Goal: Contribute content

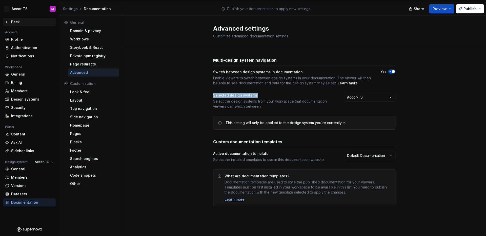
click at [11, 23] on div "Back" at bounding box center [32, 21] width 43 height 5
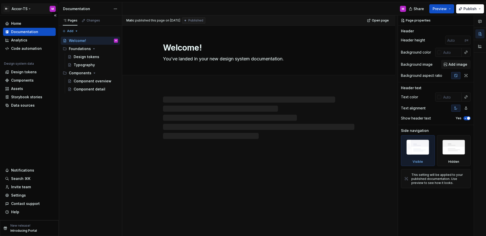
click at [23, 12] on html "M- Accor-TS M Home Documentation Analytics Code automation Design system data D…" at bounding box center [243, 118] width 486 height 236
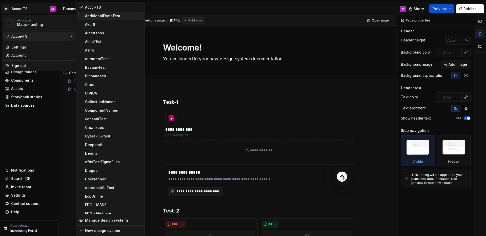
click at [91, 17] on div "AdditionalFeatsTest" at bounding box center [113, 15] width 56 height 5
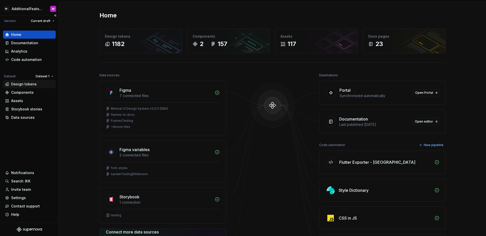
click at [23, 84] on div "Design tokens" at bounding box center [24, 84] width 26 height 5
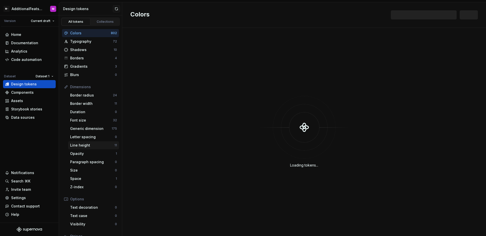
click at [91, 147] on div "Line height" at bounding box center [92, 145] width 44 height 5
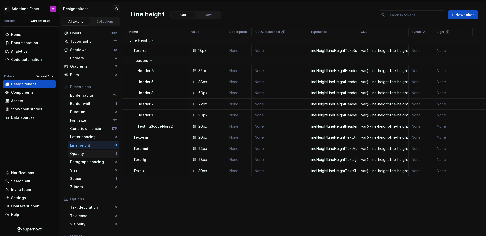
click at [95, 157] on div "Opacity 1" at bounding box center [93, 154] width 51 height 8
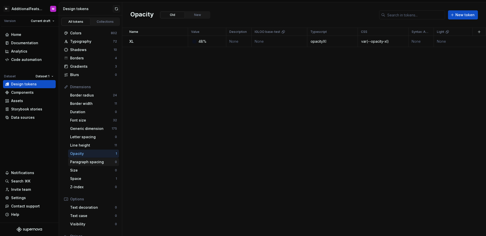
click at [93, 164] on div "Paragraph spacing" at bounding box center [92, 162] width 45 height 5
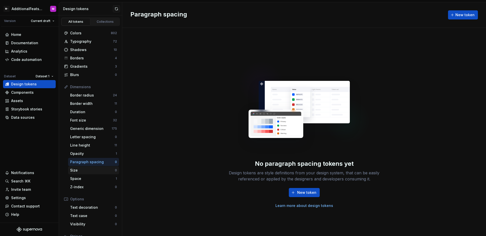
click at [92, 170] on div "Size" at bounding box center [92, 170] width 45 height 5
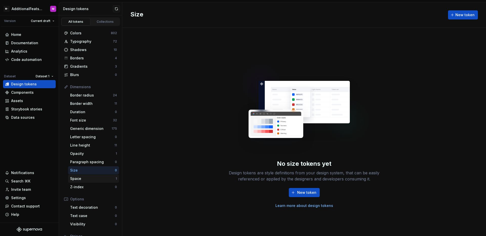
click at [95, 179] on div "Space" at bounding box center [93, 178] width 46 height 5
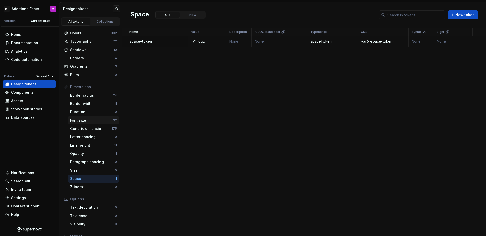
click at [89, 122] on div "Font size" at bounding box center [91, 120] width 43 height 5
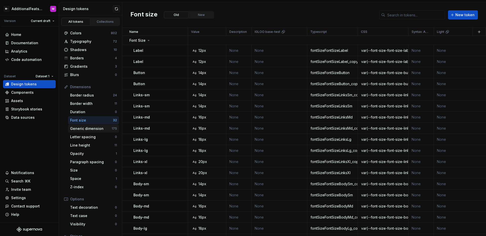
click at [88, 128] on div "Generic dimension" at bounding box center [91, 128] width 42 height 5
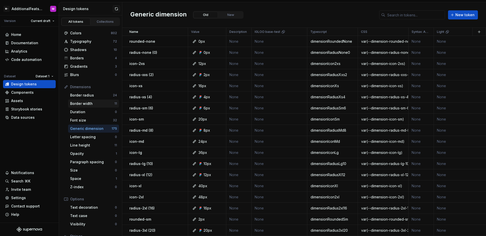
click at [89, 106] on div "Border width" at bounding box center [92, 103] width 44 height 5
click at [90, 104] on div "Border width" at bounding box center [92, 103] width 44 height 5
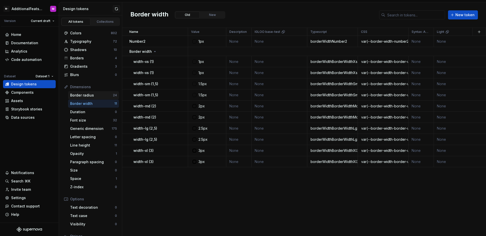
click at [93, 96] on div "Border radius" at bounding box center [91, 95] width 43 height 5
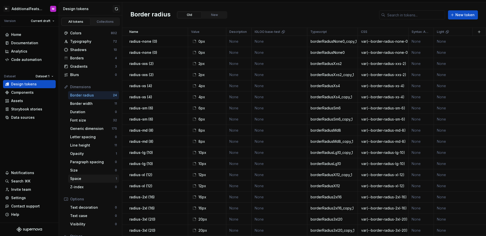
scroll to position [41, 0]
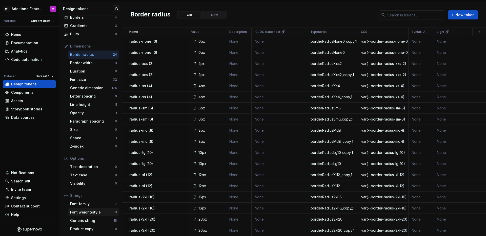
click at [86, 212] on div "Font weight/style" at bounding box center [92, 212] width 44 height 5
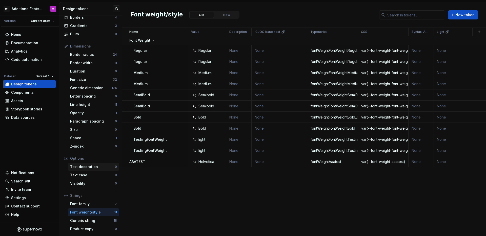
click at [92, 169] on div "Text decoration" at bounding box center [92, 167] width 45 height 5
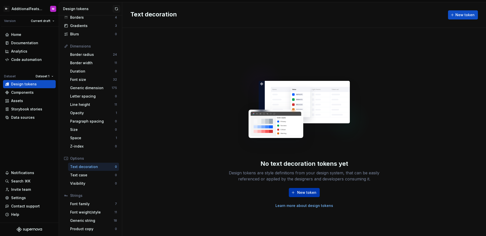
click at [305, 190] on span "New token" at bounding box center [306, 192] width 19 height 5
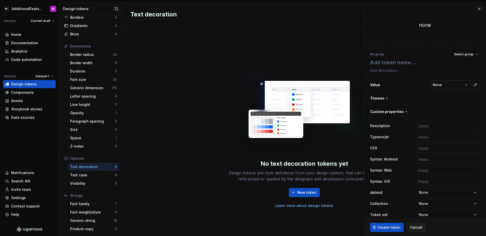
click at [444, 86] on html "**********" at bounding box center [243, 118] width 486 height 236
click at [477, 10] on html "**********" at bounding box center [243, 118] width 486 height 236
click at [477, 9] on button "button" at bounding box center [479, 8] width 7 height 7
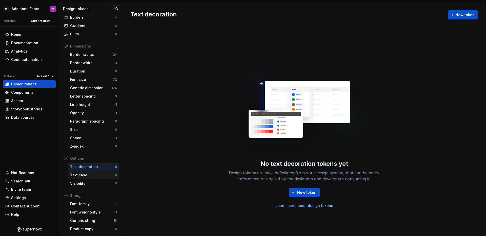
click at [96, 176] on div "Text case" at bounding box center [92, 175] width 45 height 5
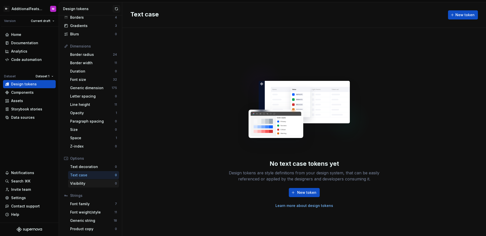
click at [92, 186] on div "Visibility" at bounding box center [92, 183] width 45 height 5
click at [299, 188] on div "No visibility tokens yet Design tokens are style definitions from your design s…" at bounding box center [304, 184] width 162 height 49
click at [308, 192] on span "New token" at bounding box center [306, 192] width 19 height 5
type textarea "*"
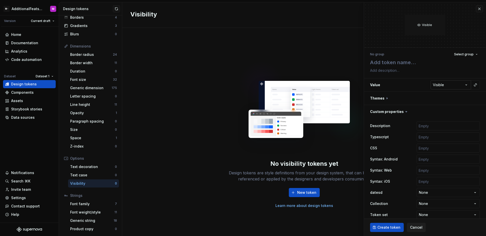
click at [439, 88] on html "M- AdditionalFeatsTest M Version Current draft Home Documentation Analytics Cod…" at bounding box center [243, 118] width 486 height 236
click at [475, 9] on html "M- AdditionalFeatsTest M Version Current draft Home Documentation Analytics Cod…" at bounding box center [243, 118] width 486 height 236
click at [476, 8] on button "button" at bounding box center [479, 8] width 7 height 7
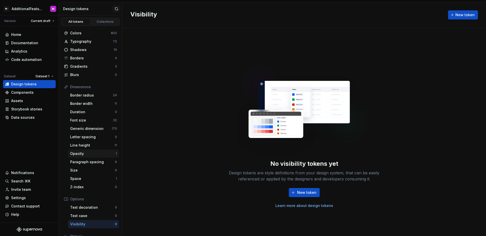
scroll to position [41, 0]
